Goal: Information Seeking & Learning: Learn about a topic

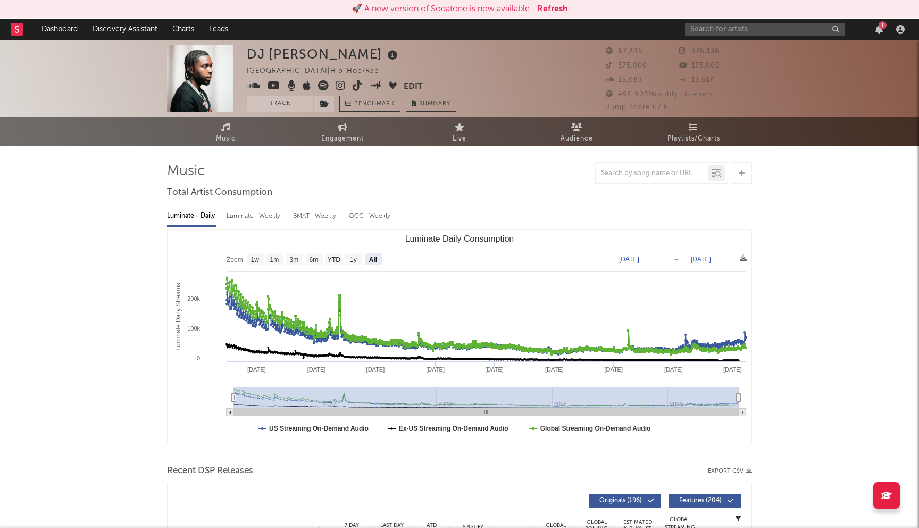
select select "All"
click at [549, 24] on nav "Dashboard Discovery Assistant Charts Leads 1" at bounding box center [459, 29] width 919 height 21
click at [557, 8] on button "Refresh" at bounding box center [552, 9] width 31 height 13
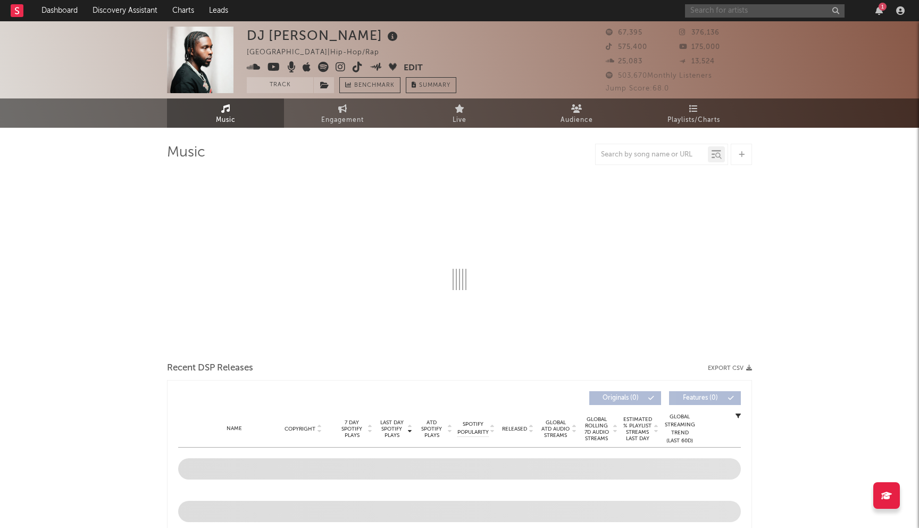
click at [718, 14] on input "text" at bounding box center [765, 10] width 160 height 13
type input "Kyle Ber"
select select "6m"
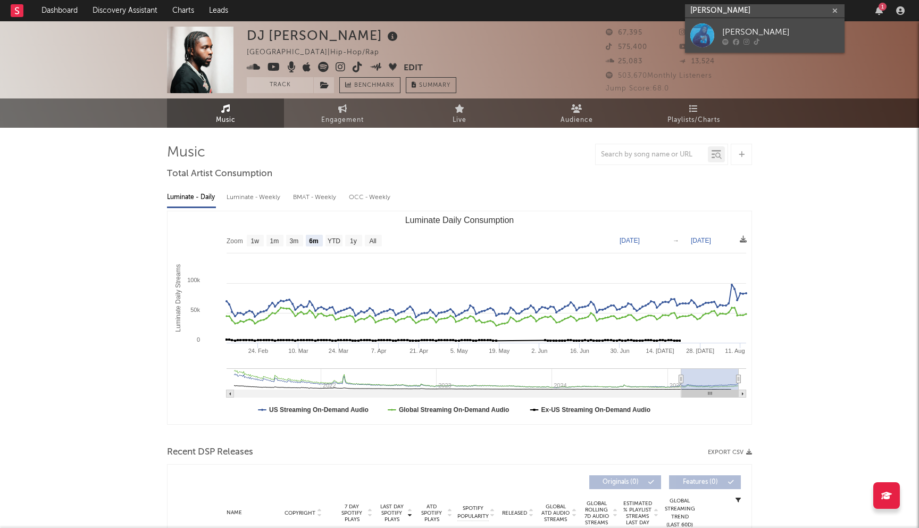
type input "Kyle Bethel"
click at [730, 35] on div "Kyle Bethel" at bounding box center [780, 32] width 117 height 13
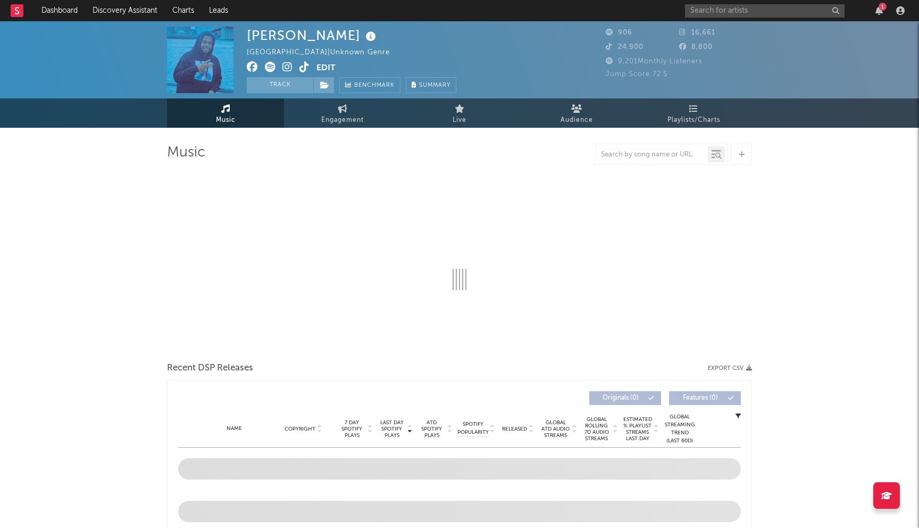
select select "1w"
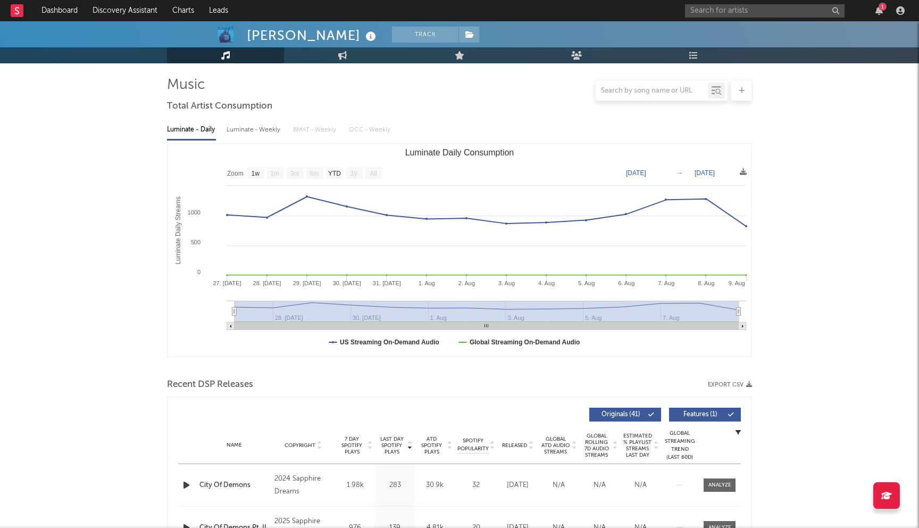
scroll to position [77, 0]
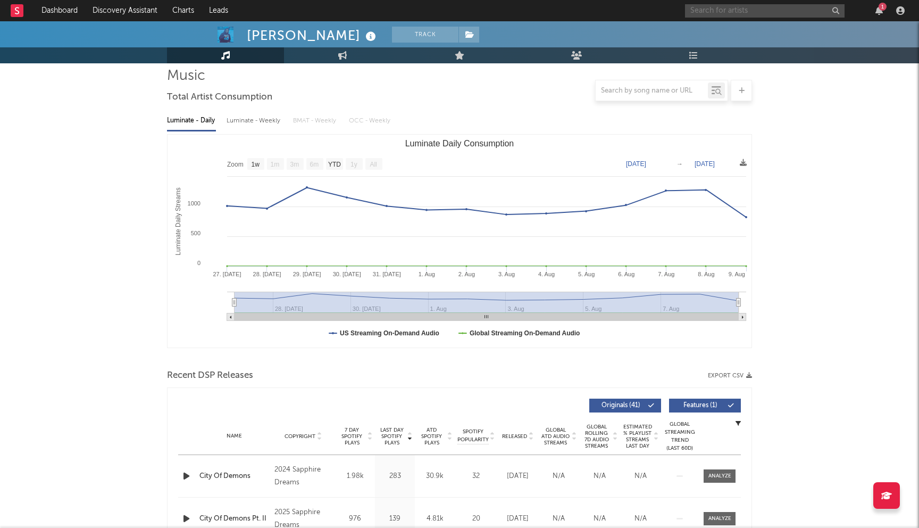
click at [699, 12] on input "text" at bounding box center [765, 10] width 160 height 13
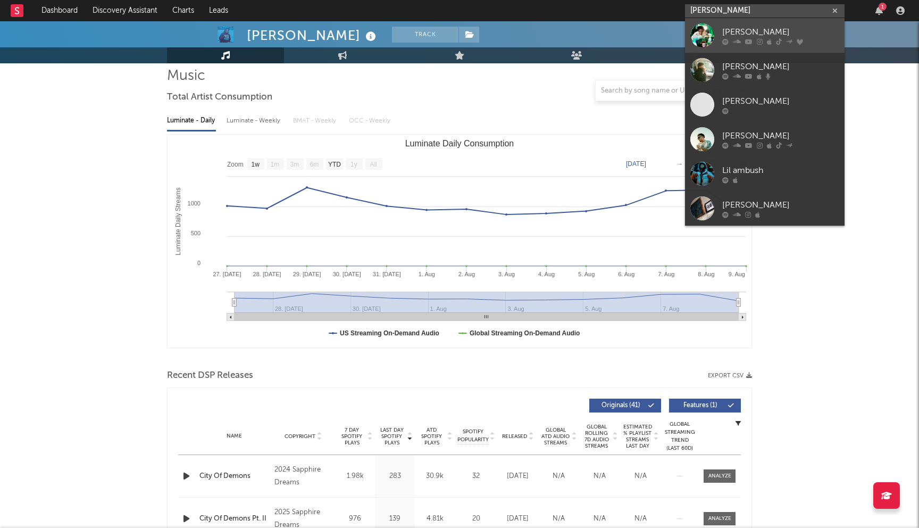
type input "Lil Mabu"
click at [744, 36] on div "Lil Mabu" at bounding box center [780, 32] width 117 height 13
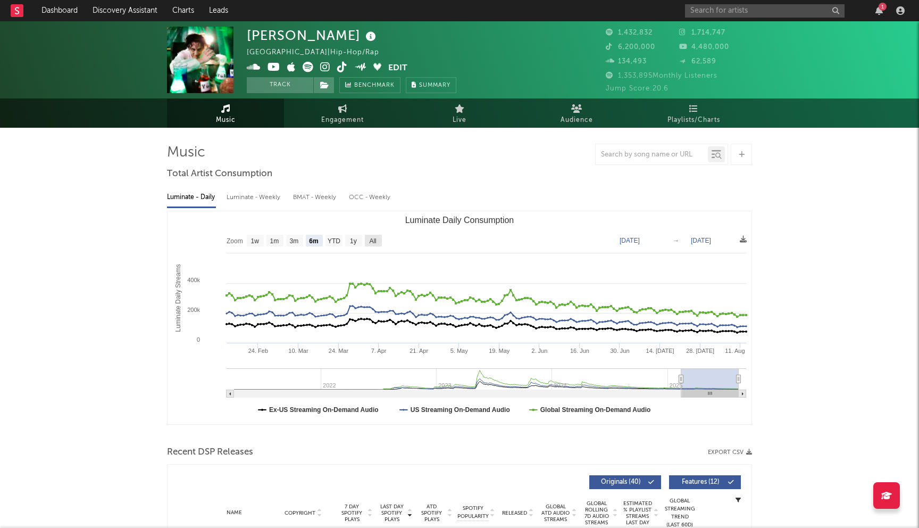
click at [369, 238] on text "All" at bounding box center [372, 240] width 7 height 7
select select "All"
type input "2021-03-31"
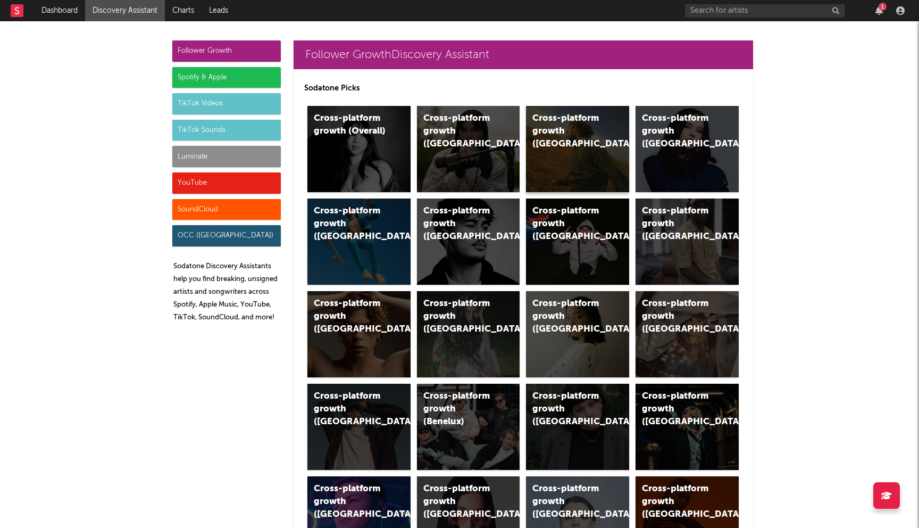
click at [578, 138] on div "Cross-platform growth ([GEOGRAPHIC_DATA])" at bounding box center [577, 149] width 103 height 86
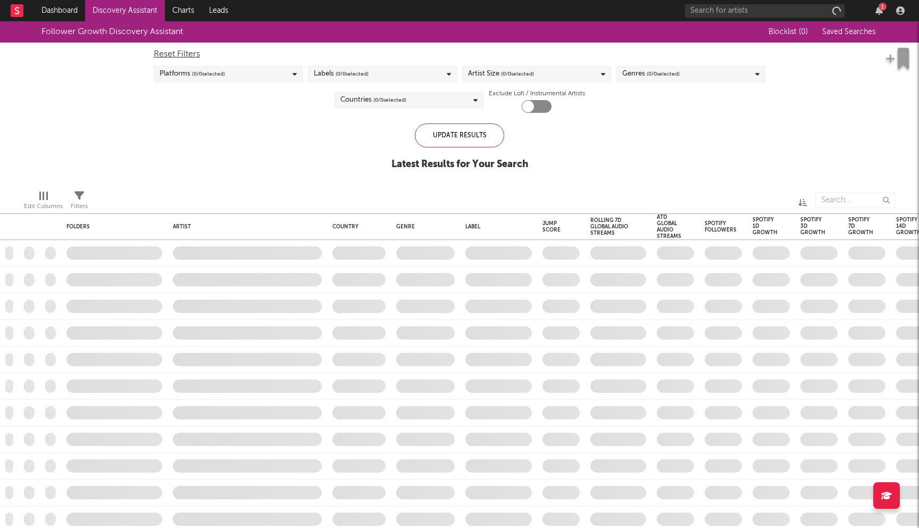
checkbox input "true"
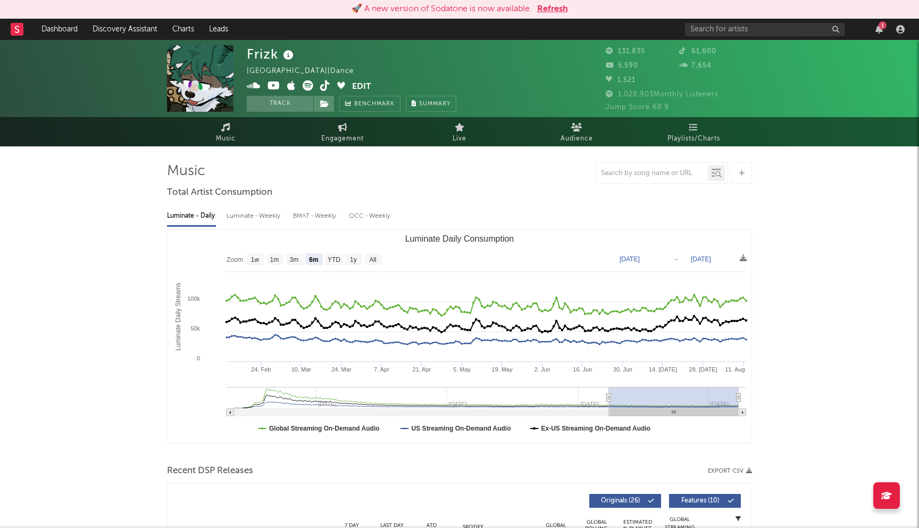
select select "6m"
click at [712, 29] on input "text" at bounding box center [765, 29] width 160 height 13
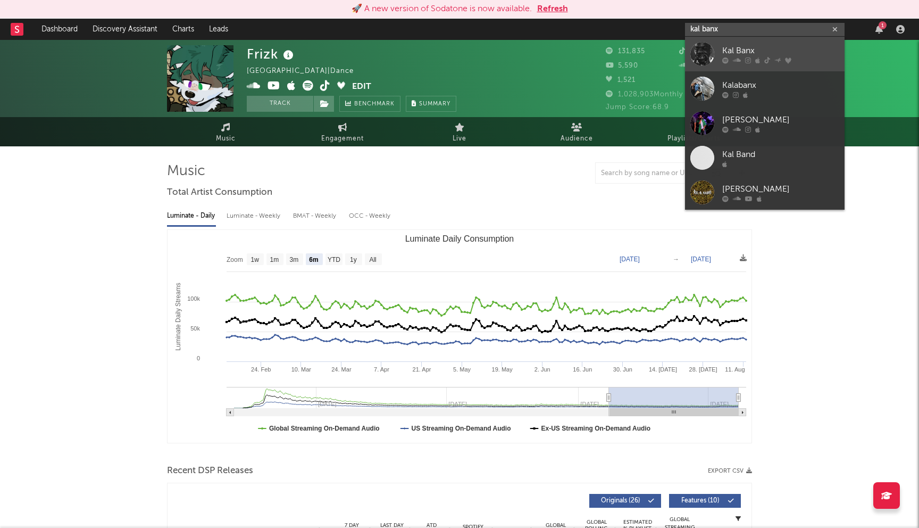
type input "kal banx"
click at [760, 45] on div "Kal Banx" at bounding box center [780, 50] width 117 height 13
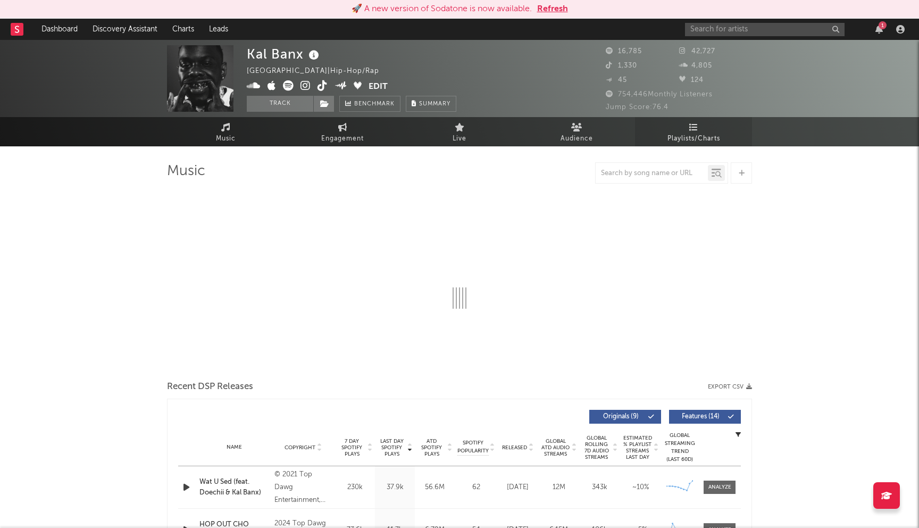
click at [688, 126] on link "Playlists/Charts" at bounding box center [693, 131] width 117 height 29
select select "6m"
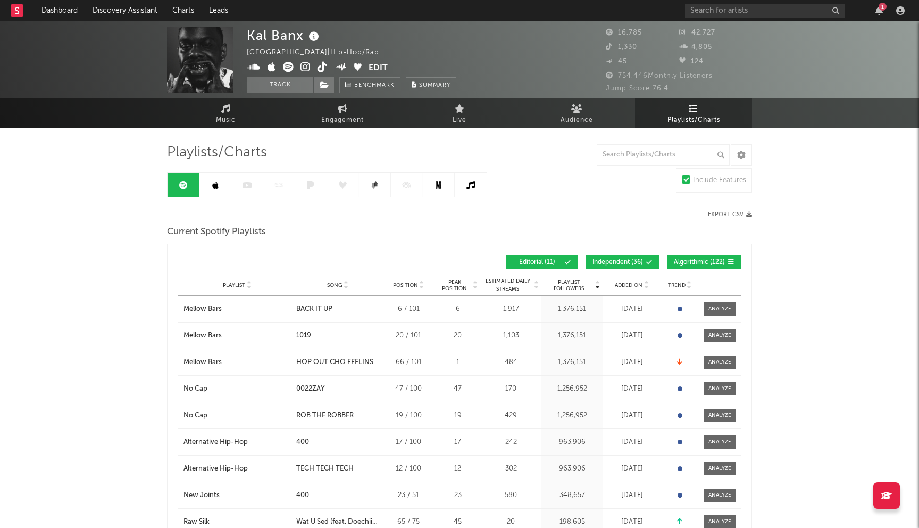
click at [642, 260] on span "Independent ( 36 )" at bounding box center [618, 262] width 51 height 6
click at [709, 256] on button "Algorithmic ( 122 )" at bounding box center [704, 262] width 74 height 14
click at [217, 186] on icon at bounding box center [215, 185] width 6 height 9
